Goal: Navigation & Orientation: Find specific page/section

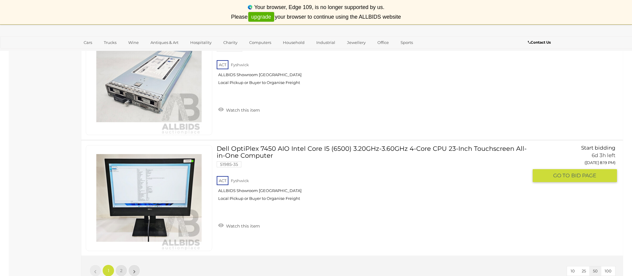
scroll to position [5714, 0]
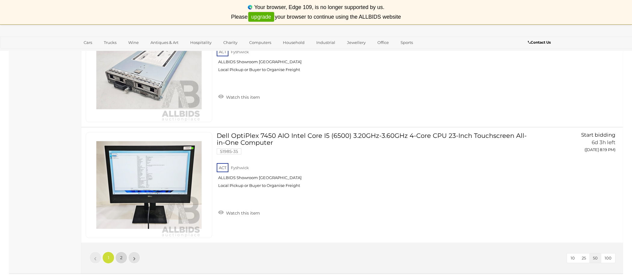
click at [122, 259] on span "2" at bounding box center [121, 257] width 2 height 5
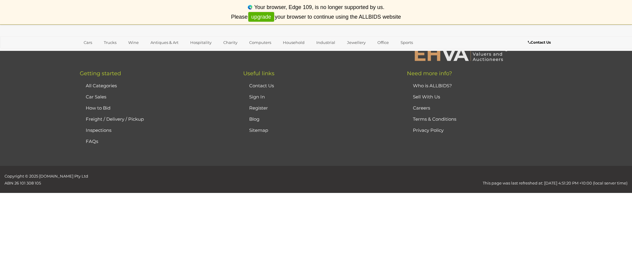
scroll to position [101, 0]
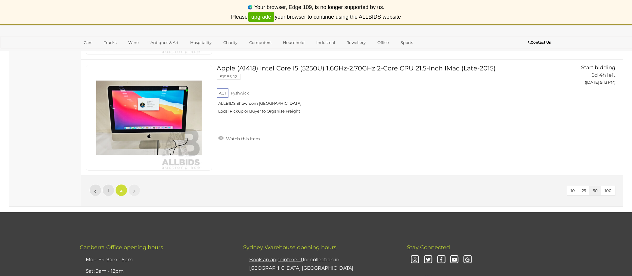
scroll to position [3000, 0]
click at [135, 191] on li "»" at bounding box center [135, 190] width 12 height 12
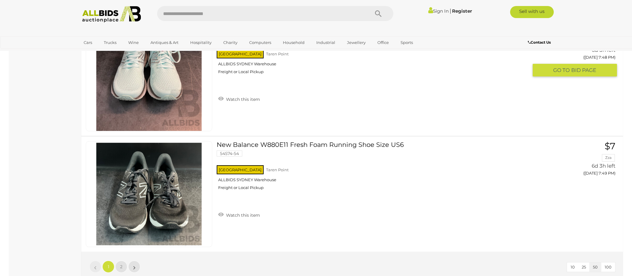
scroll to position [5714, 0]
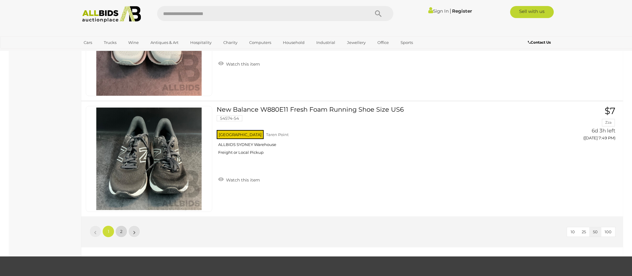
click at [119, 232] on link "2" at bounding box center [121, 231] width 12 height 12
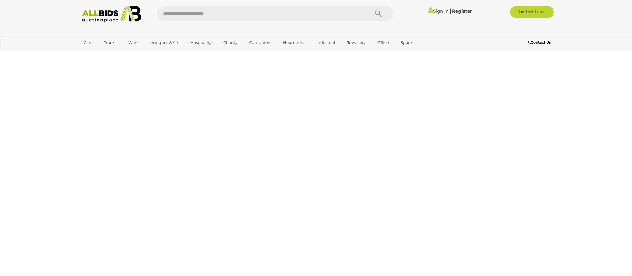
scroll to position [75, 0]
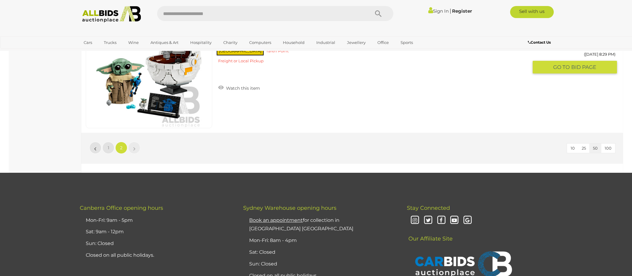
scroll to position [5334, 0]
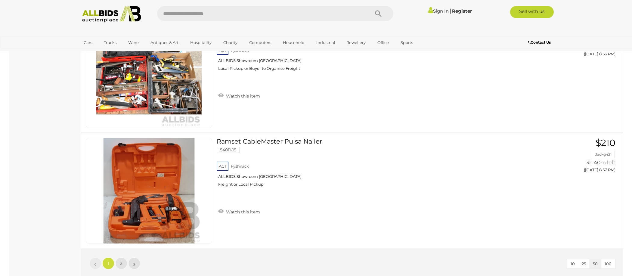
scroll to position [5673, 0]
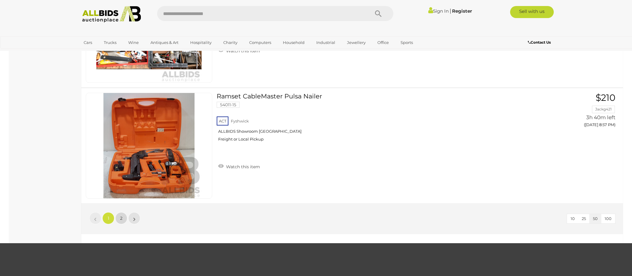
click at [117, 218] on link "2" at bounding box center [121, 218] width 12 height 12
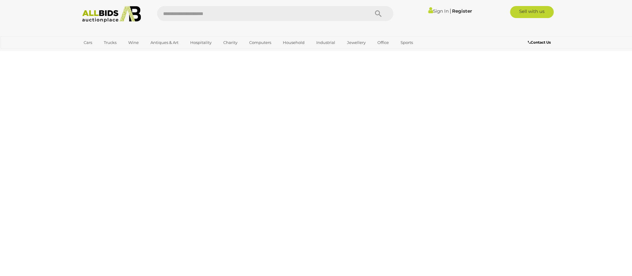
scroll to position [21, 0]
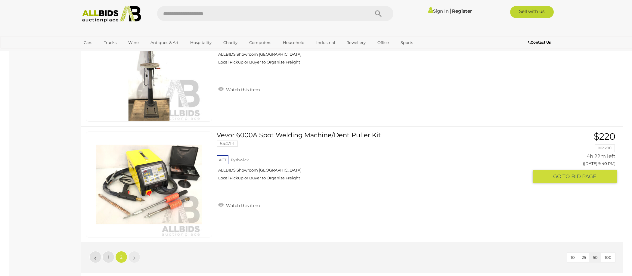
scroll to position [1387, 0]
